Goal: Information Seeking & Learning: Learn about a topic

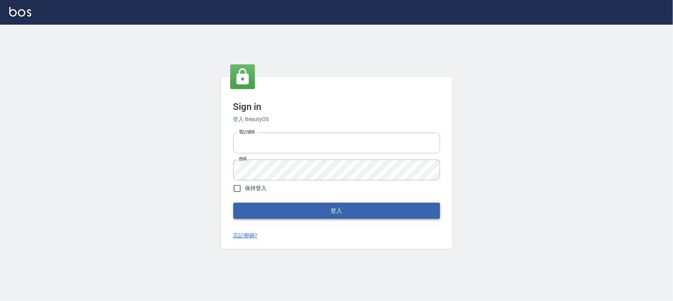
type input "0910967130"
click at [320, 212] on button "登入" at bounding box center [336, 211] width 207 height 16
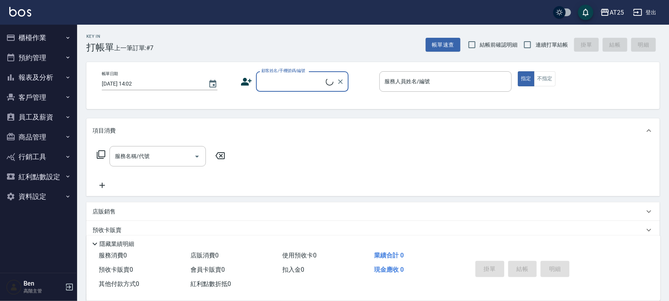
click at [32, 74] on button "報表及分析" at bounding box center [38, 77] width 71 height 20
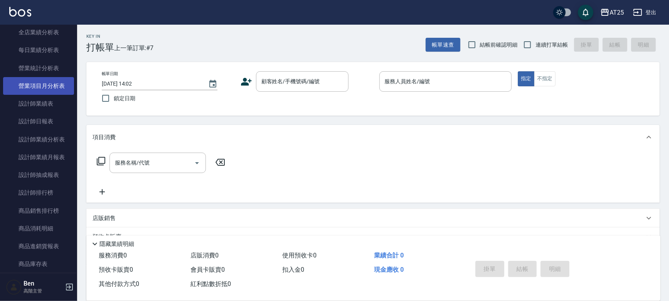
scroll to position [315, 0]
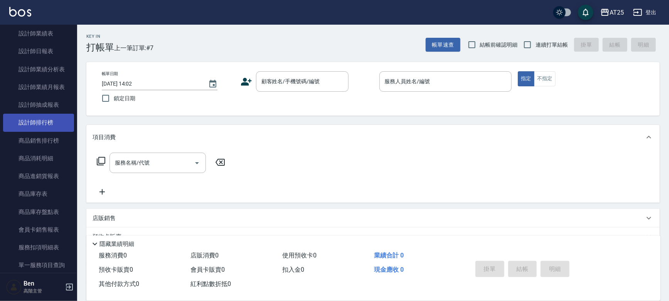
click at [41, 123] on link "設計師排行榜" at bounding box center [38, 123] width 71 height 18
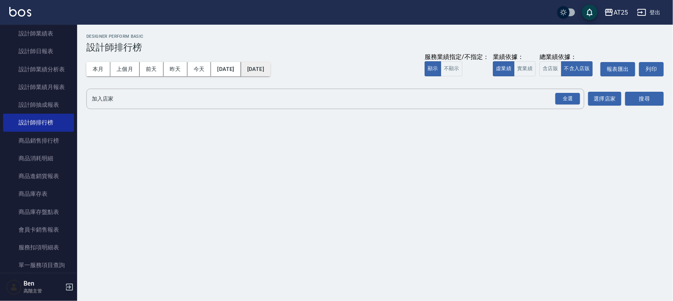
click at [270, 69] on button "[DATE]" at bounding box center [255, 69] width 29 height 14
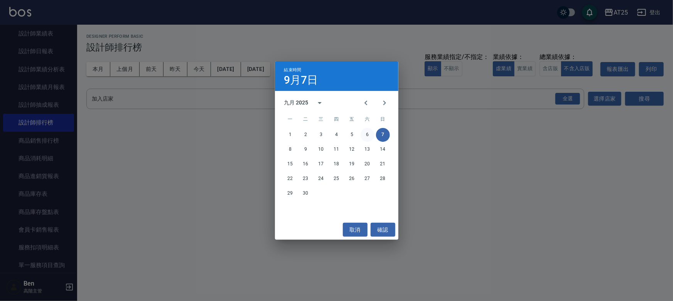
click at [367, 133] on button "6" at bounding box center [367, 135] width 14 height 14
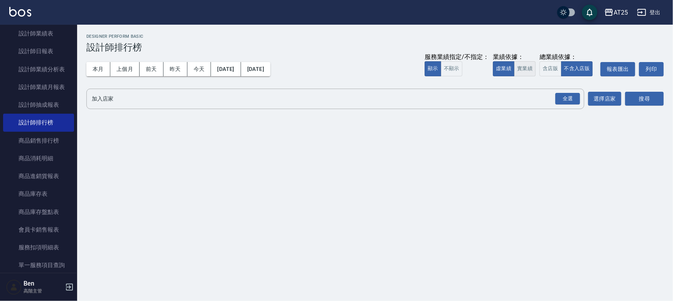
click at [524, 67] on button "實業績" at bounding box center [525, 68] width 22 height 15
click at [604, 96] on button "選擇店家" at bounding box center [604, 99] width 33 height 14
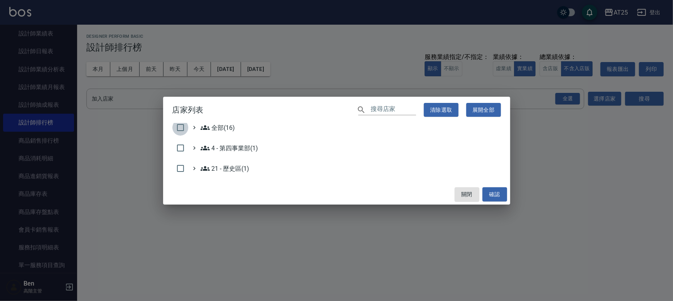
click at [177, 126] on input "checkbox" at bounding box center [180, 128] width 16 height 16
checkbox input "true"
click at [650, 99] on div "店家列表 ​ 清除選取 展開全部 全部(16) 4 - 第四事業部(1) 21 - 歷史區(1) 關閉 確認" at bounding box center [336, 150] width 673 height 301
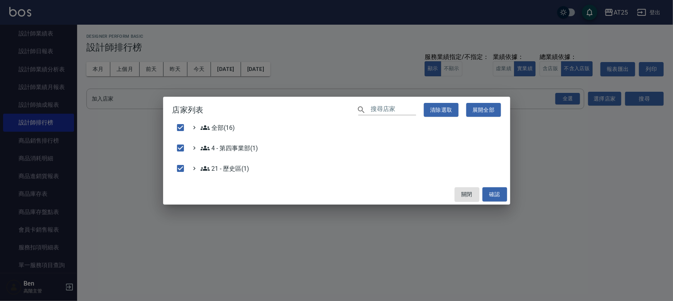
checkbox input "false"
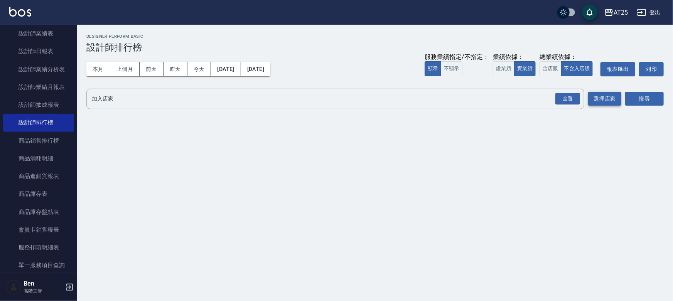
click at [608, 100] on button "選擇店家" at bounding box center [604, 99] width 33 height 14
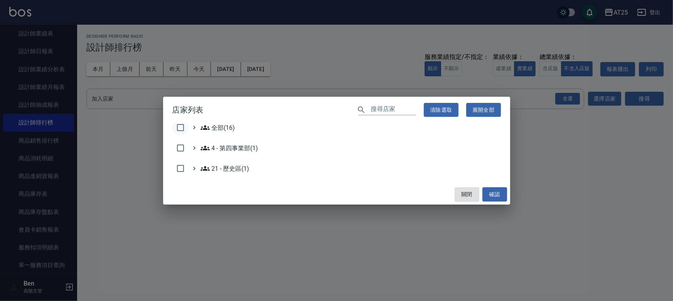
click at [181, 127] on input "checkbox" at bounding box center [180, 128] width 16 height 16
checkbox input "true"
click at [489, 194] on button "確認" at bounding box center [494, 194] width 25 height 14
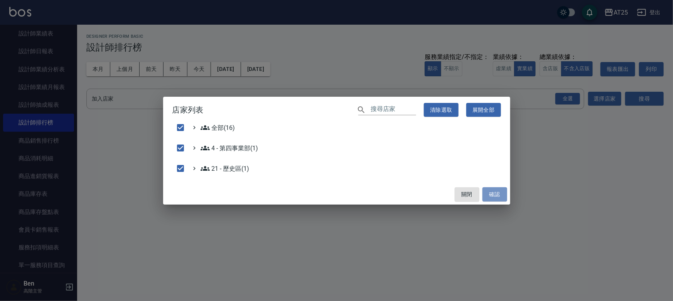
checkbox input "false"
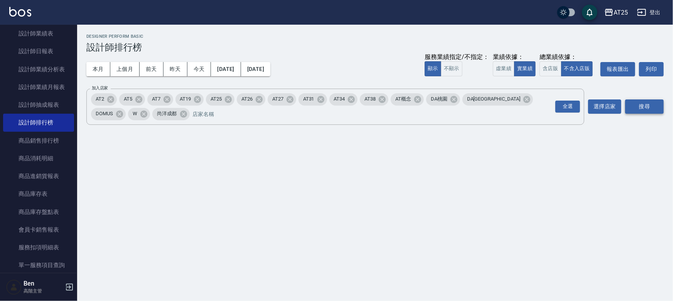
click at [653, 106] on button "搜尋" at bounding box center [644, 106] width 39 height 14
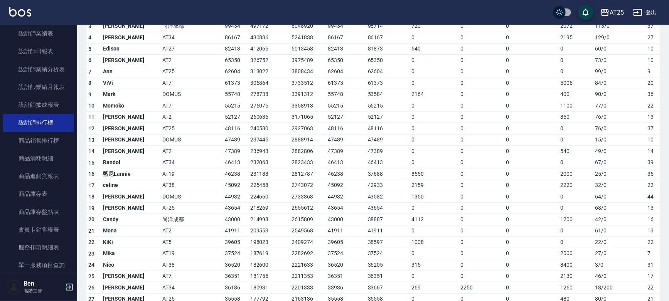
scroll to position [175, 0]
